Goal: Information Seeking & Learning: Learn about a topic

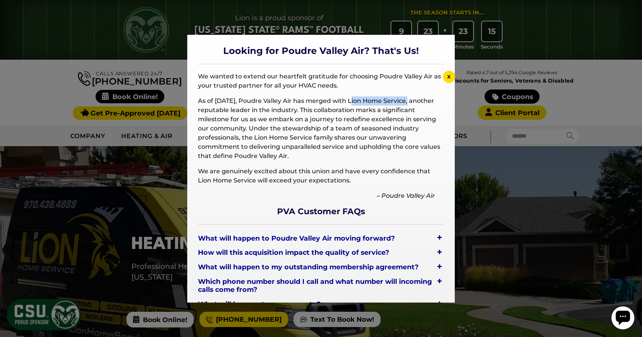
drag, startPoint x: 346, startPoint y: 100, endPoint x: 404, endPoint y: 99, distance: 58.1
click at [404, 99] on p "As of [DATE], Poudre Valley Air has merged with Lion Home Service, another repu…" at bounding box center [321, 128] width 246 height 64
copy p "Lion Home Service"
click at [28, 89] on div at bounding box center [321, 168] width 642 height 337
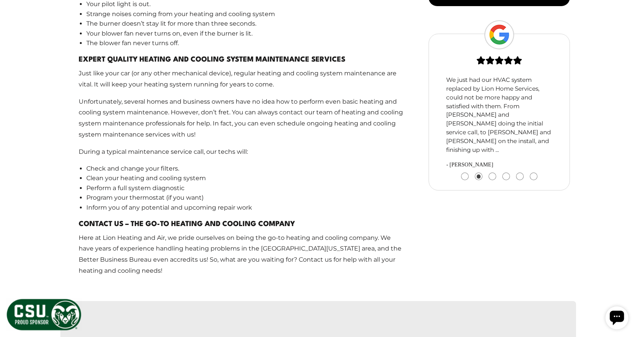
scroll to position [726, 0]
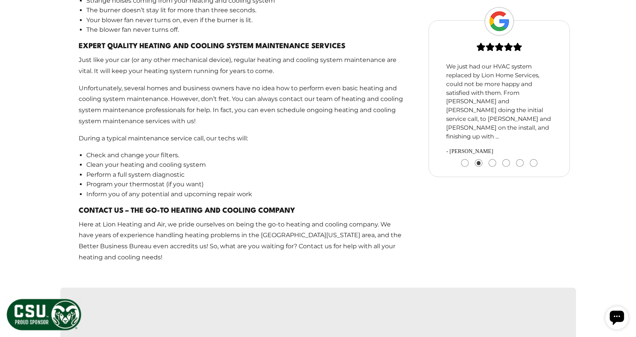
click at [138, 230] on p "Here at Lion Heating and Air, we pride ourselves on being the go-to heating and…" at bounding box center [243, 241] width 328 height 44
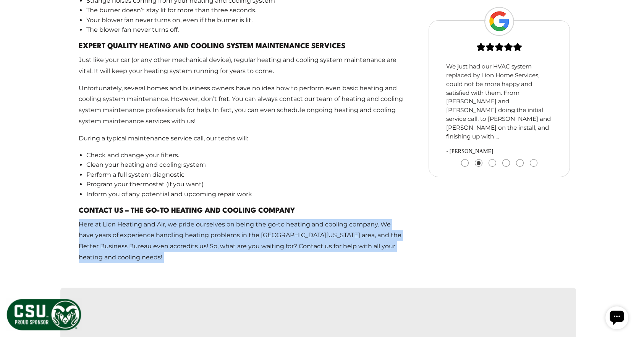
click at [139, 231] on p "Here at Lion Heating and Air, we pride ourselves on being the go-to heating and…" at bounding box center [243, 241] width 328 height 44
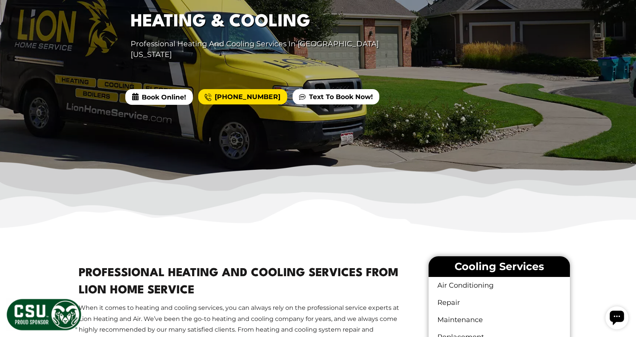
scroll to position [0, 0]
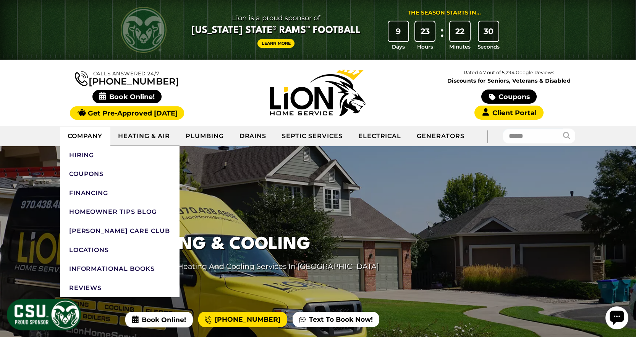
click at [90, 130] on link "Company" at bounding box center [85, 136] width 51 height 19
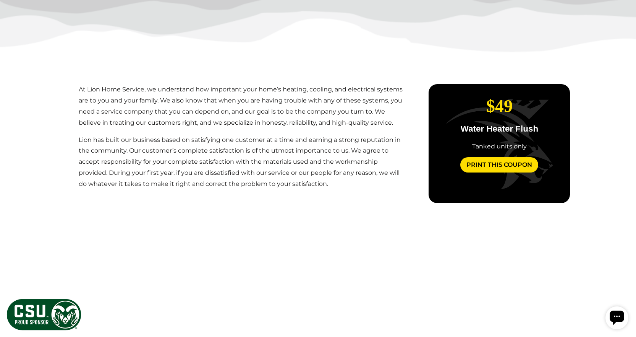
scroll to position [420, 0]
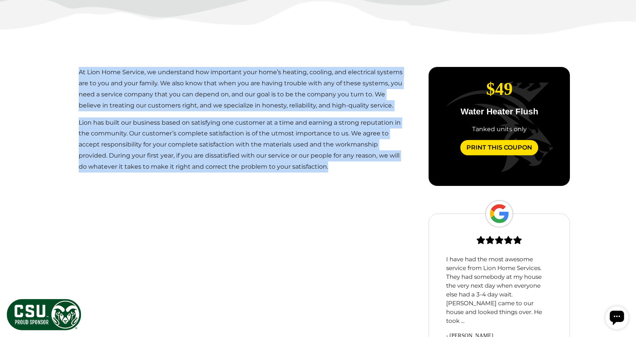
drag, startPoint x: 76, startPoint y: 73, endPoint x: 386, endPoint y: 129, distance: 315.4
click at [366, 173] on main "At Lion Home Service, we understand how important your home’s heating, cooling,…" at bounding box center [243, 222] width 353 height 334
copy main "At Lion Home Service, we understand how important your home’s heating, cooling,…"
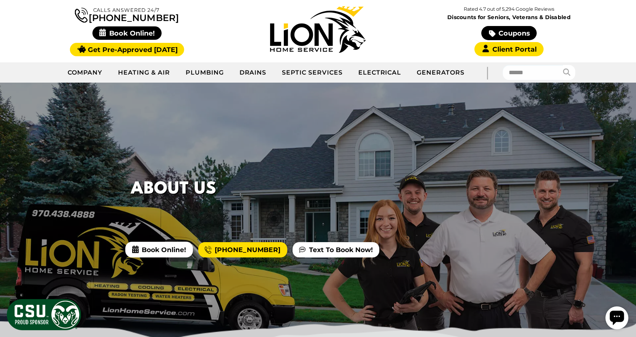
scroll to position [0, 0]
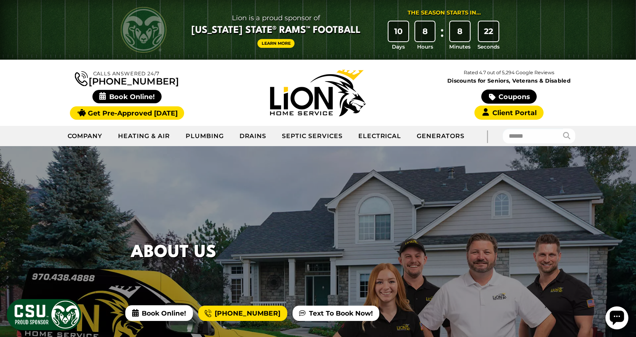
click at [325, 105] on img at bounding box center [318, 93] width 96 height 47
